Goal: Task Accomplishment & Management: Use online tool/utility

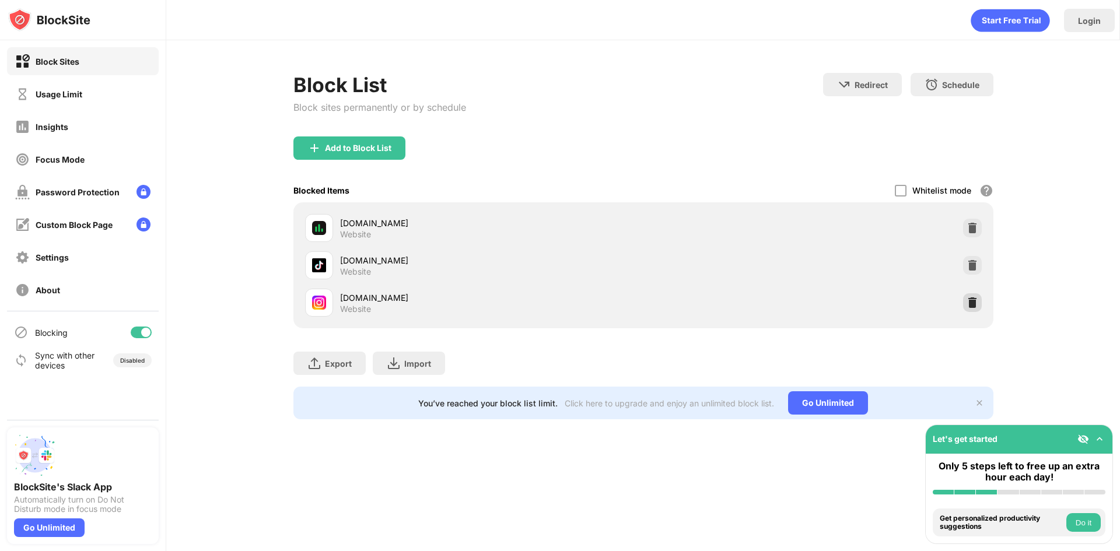
click at [965, 303] on div at bounding box center [972, 302] width 19 height 19
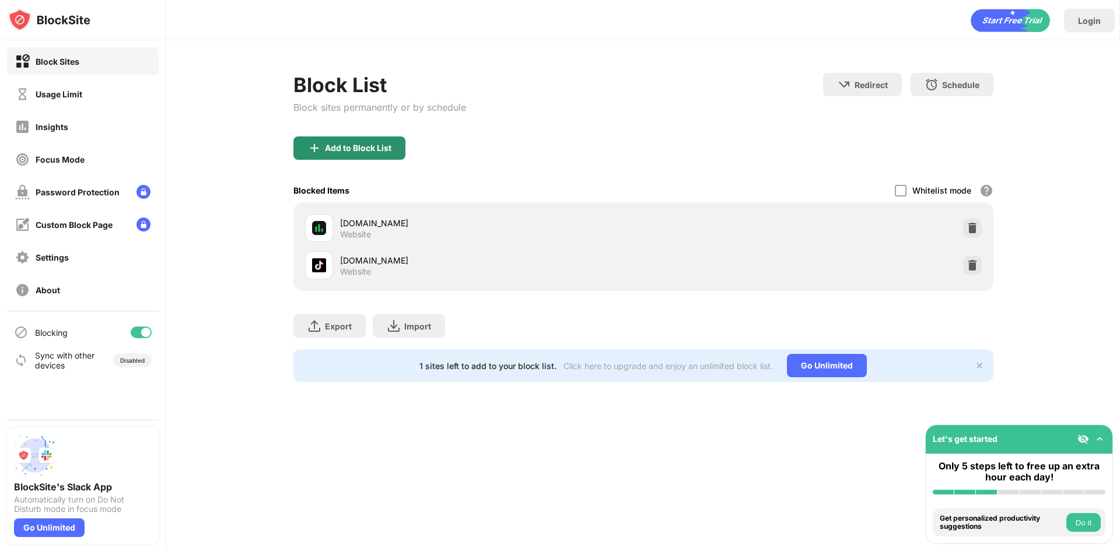
click at [354, 158] on div "Add to Block List" at bounding box center [349, 147] width 112 height 23
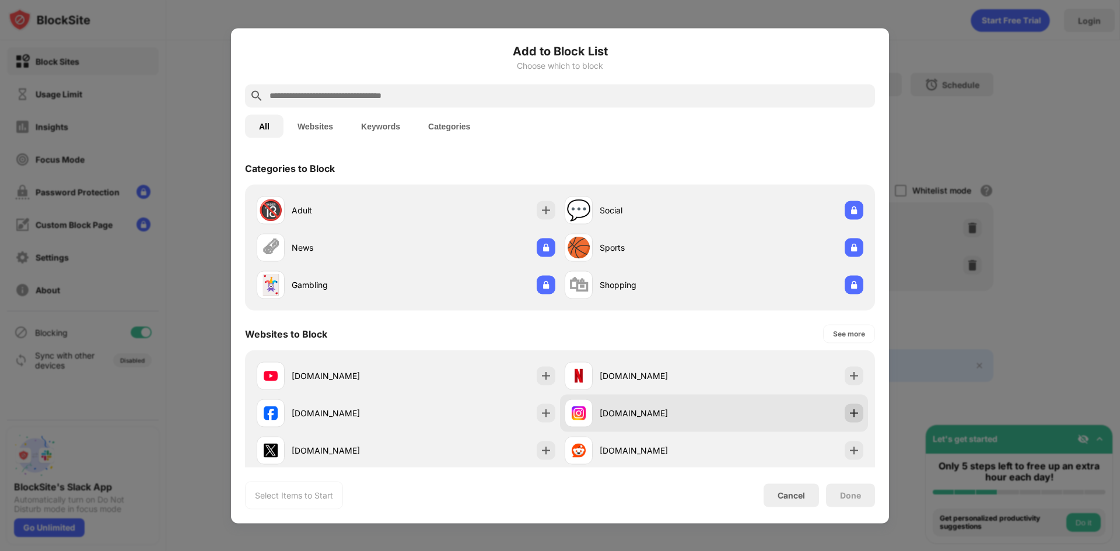
click at [845, 411] on div at bounding box center [853, 413] width 19 height 19
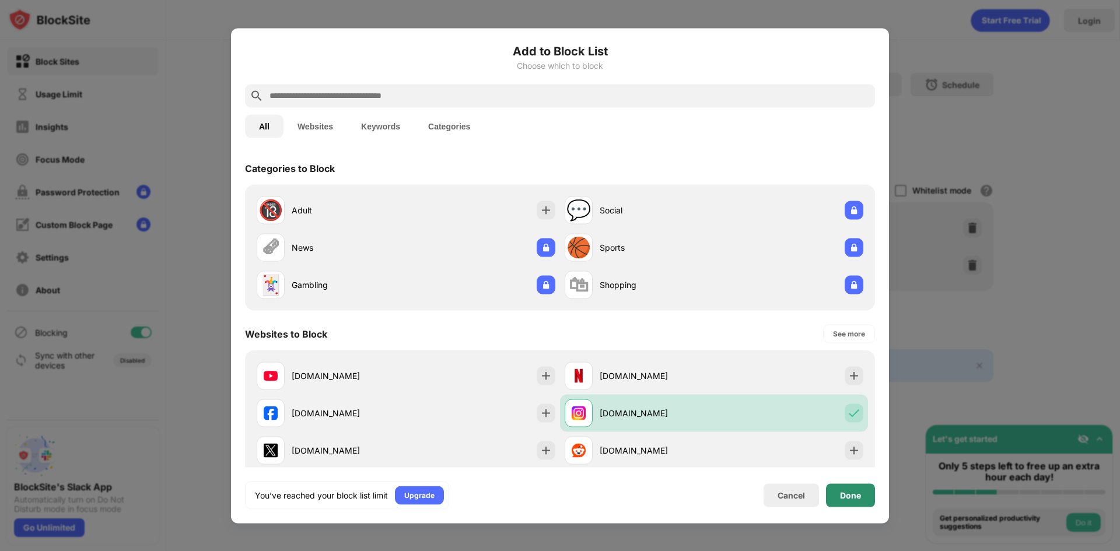
click at [844, 490] on div "Done" at bounding box center [850, 494] width 21 height 9
